Goal: Find specific page/section: Find specific page/section

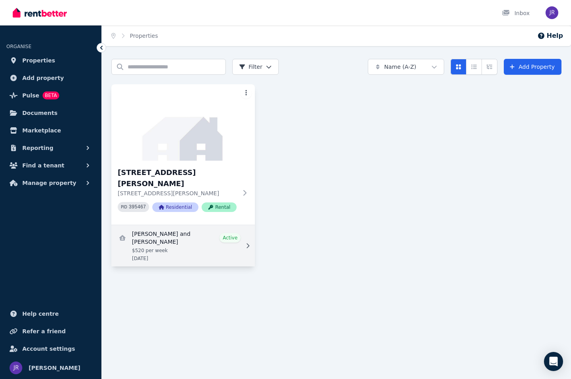
click at [182, 234] on link "View details for Aidan and Grace Robinson" at bounding box center [182, 245] width 143 height 41
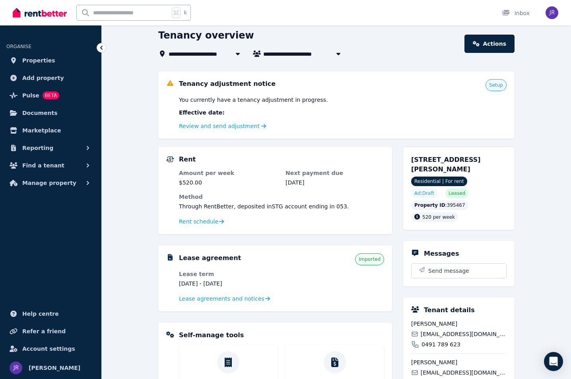
scroll to position [25, 0]
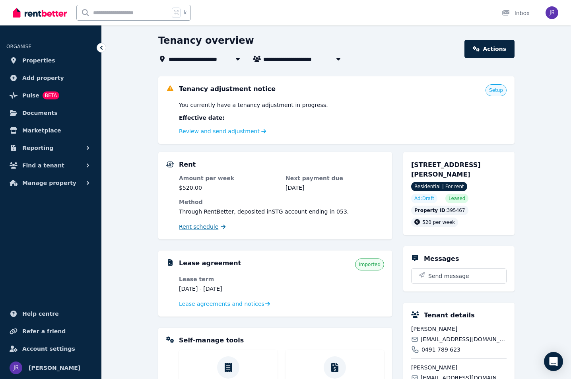
click at [196, 228] on span "Rent schedule" at bounding box center [198, 227] width 39 height 8
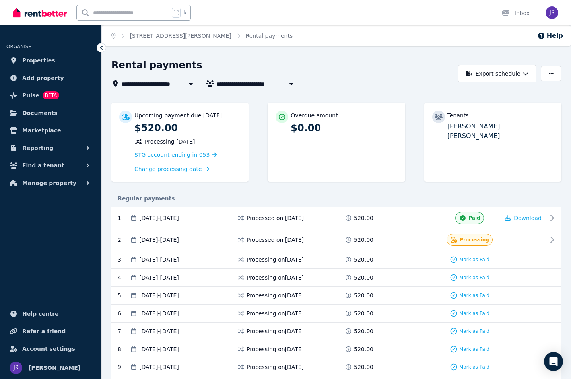
click at [22, 234] on ul "ORGANISE Properties Add property Pulse BETA Documents Marketplace Reporting Fin…" at bounding box center [50, 205] width 101 height 345
